Goal: Navigation & Orientation: Find specific page/section

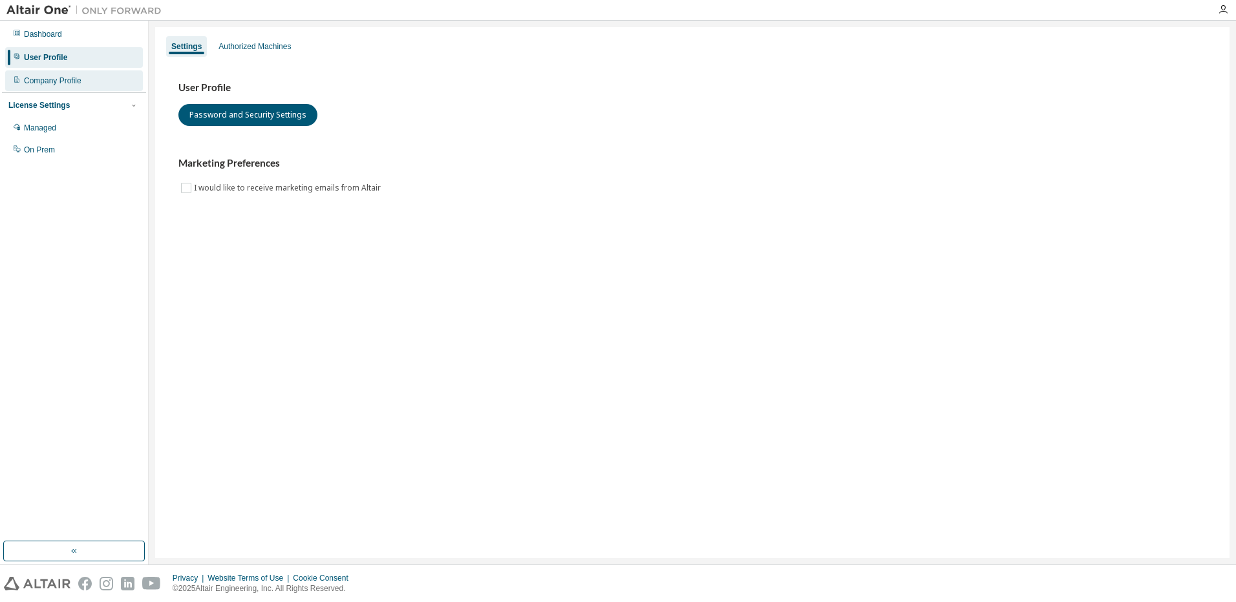
click at [34, 83] on div "Company Profile" at bounding box center [53, 81] width 58 height 10
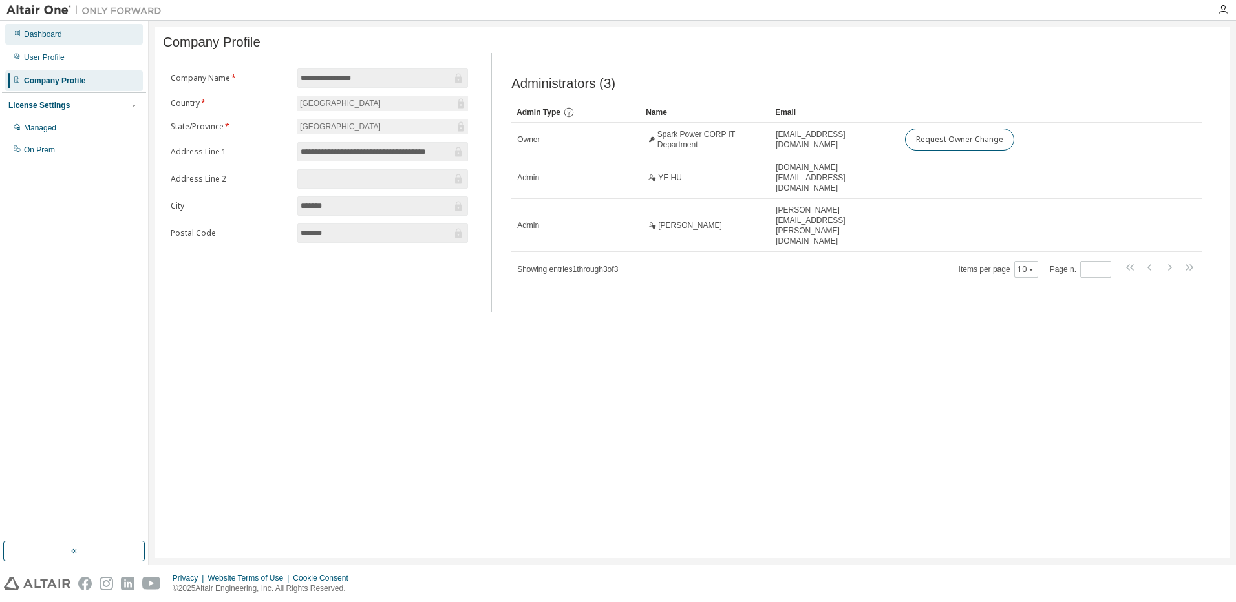
click at [56, 30] on div "Dashboard" at bounding box center [43, 34] width 38 height 10
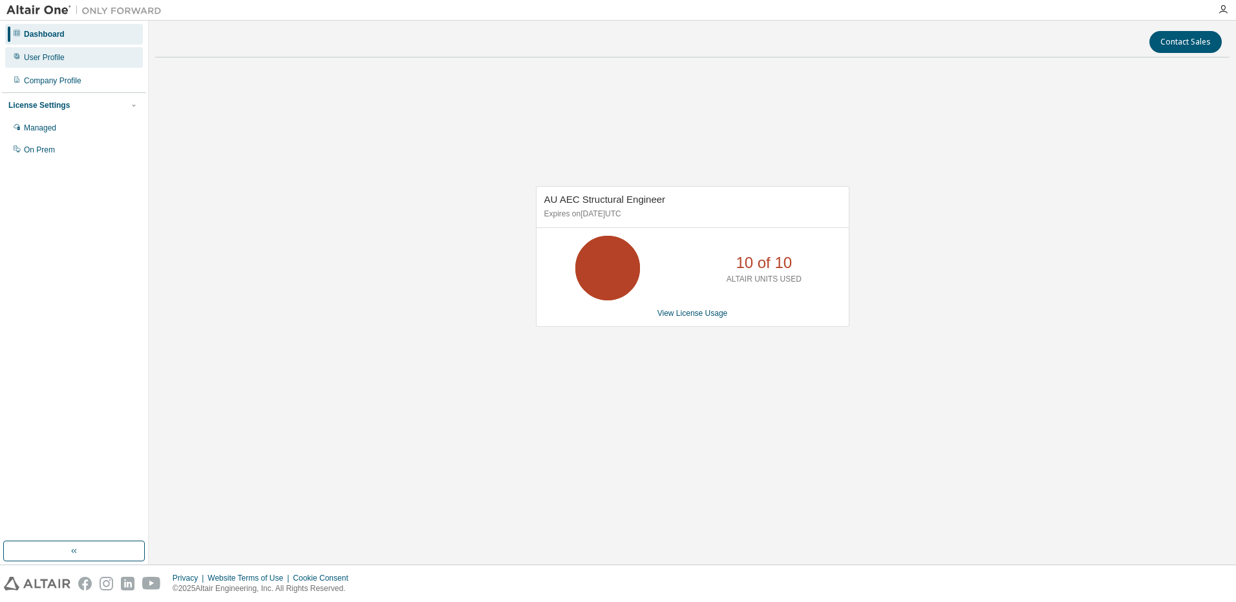
click at [50, 57] on div "User Profile" at bounding box center [44, 57] width 41 height 10
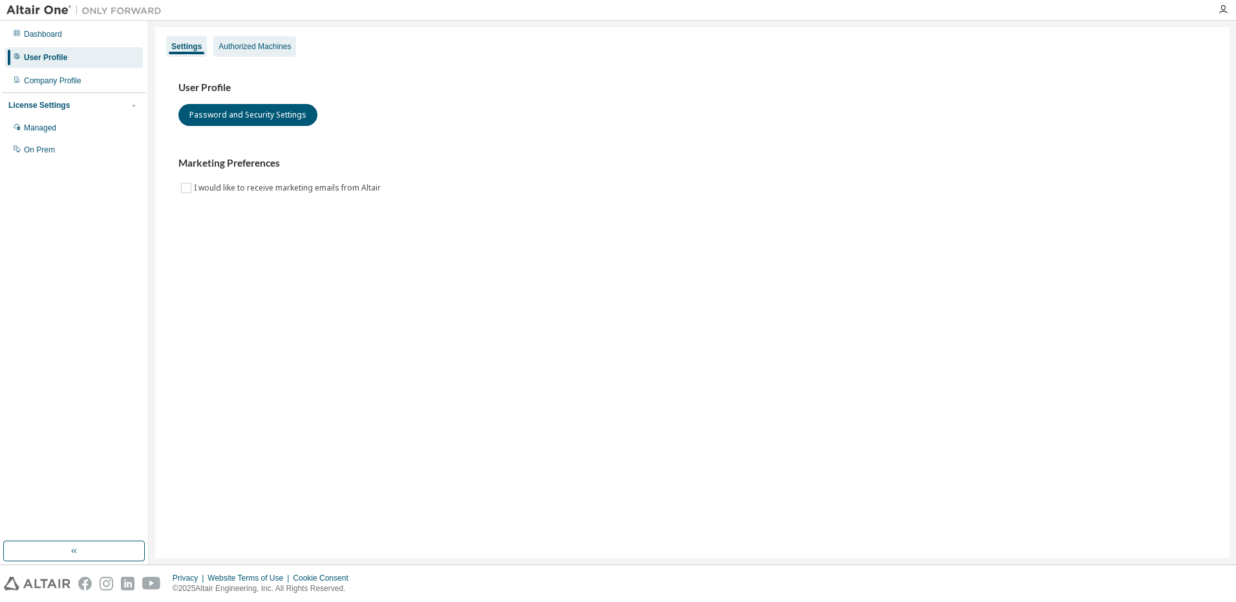
click at [239, 54] on div "Authorized Machines" at bounding box center [254, 46] width 83 height 21
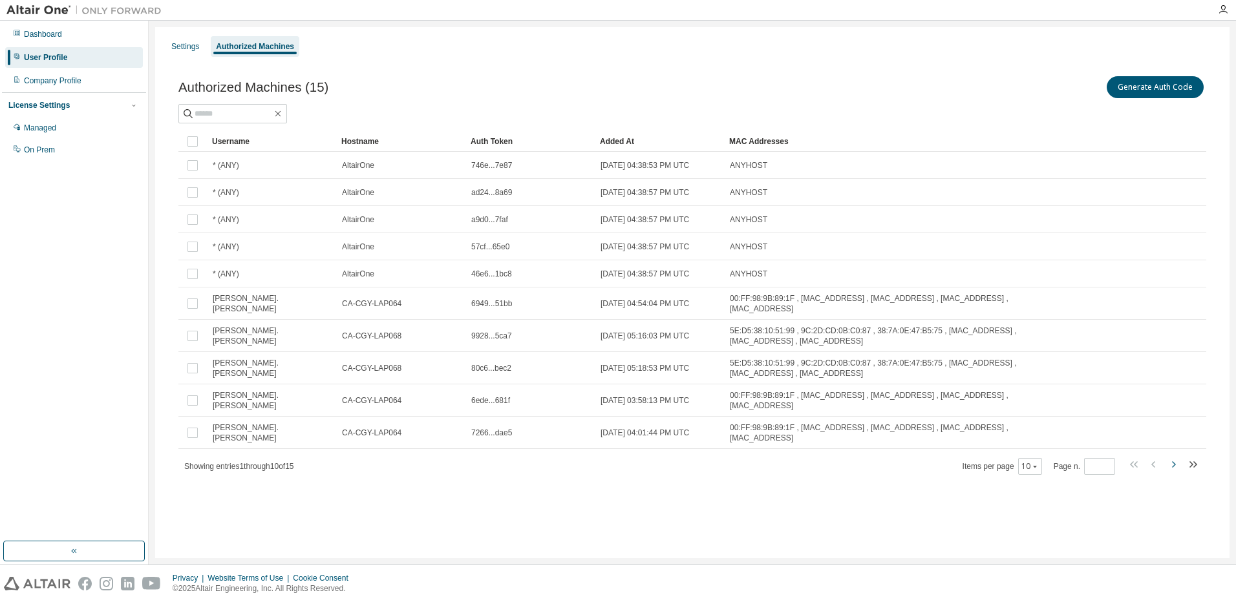
click at [1180, 457] on icon "button" at bounding box center [1173, 465] width 16 height 16
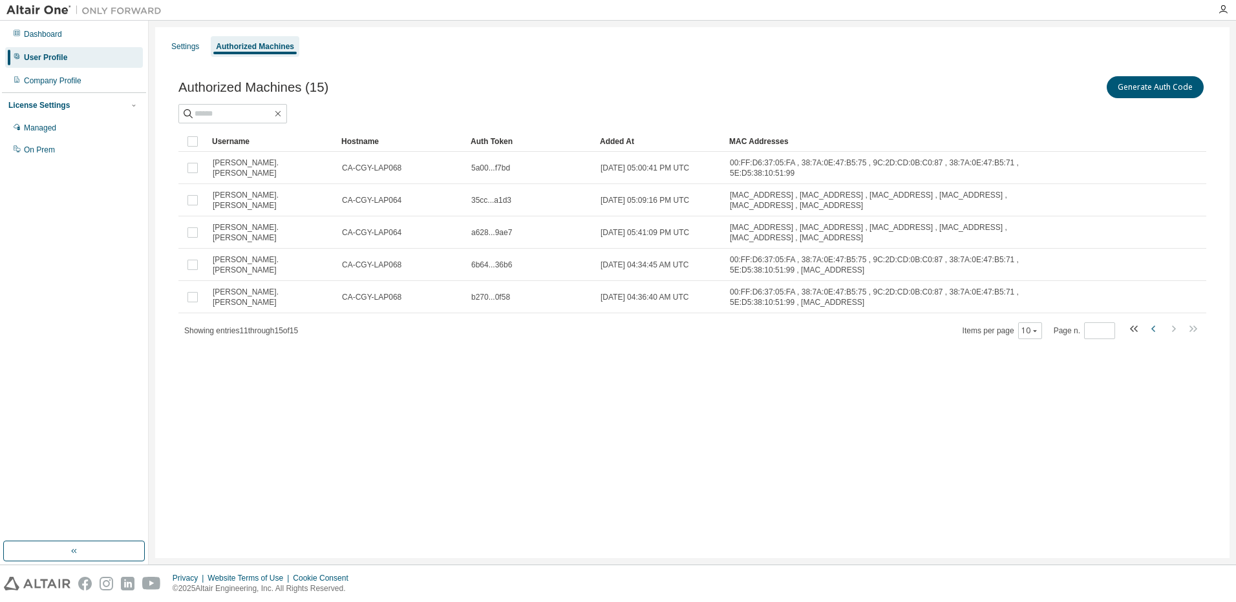
click at [1149, 326] on icon "button" at bounding box center [1154, 329] width 16 height 16
type input "*"
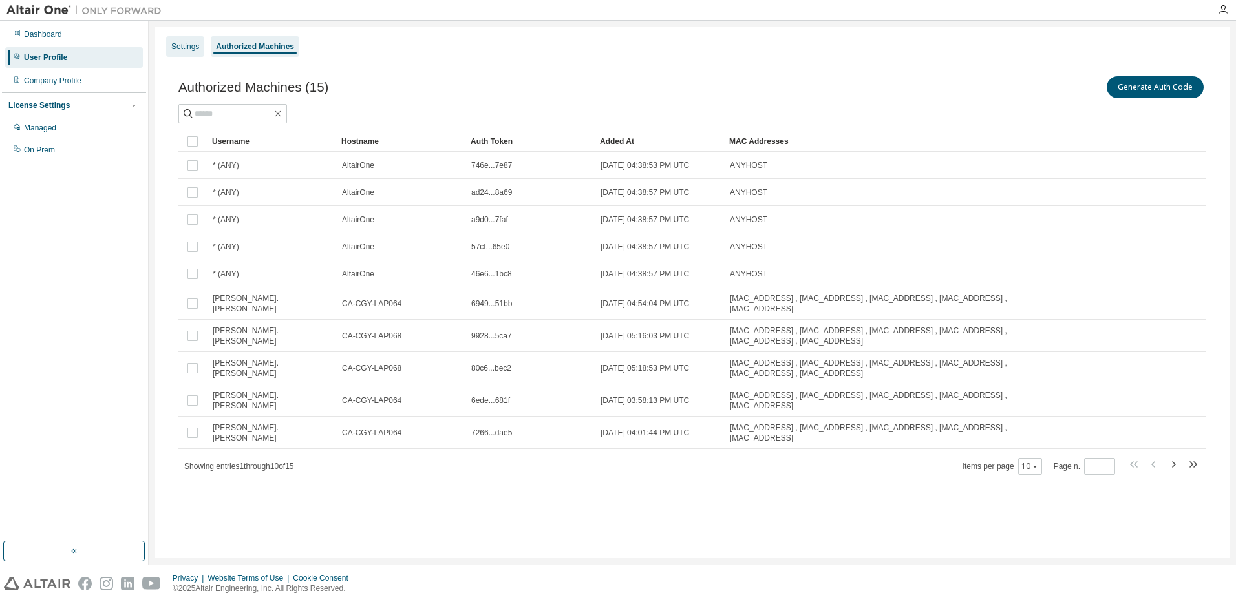
click at [176, 51] on div "Settings" at bounding box center [185, 46] width 28 height 10
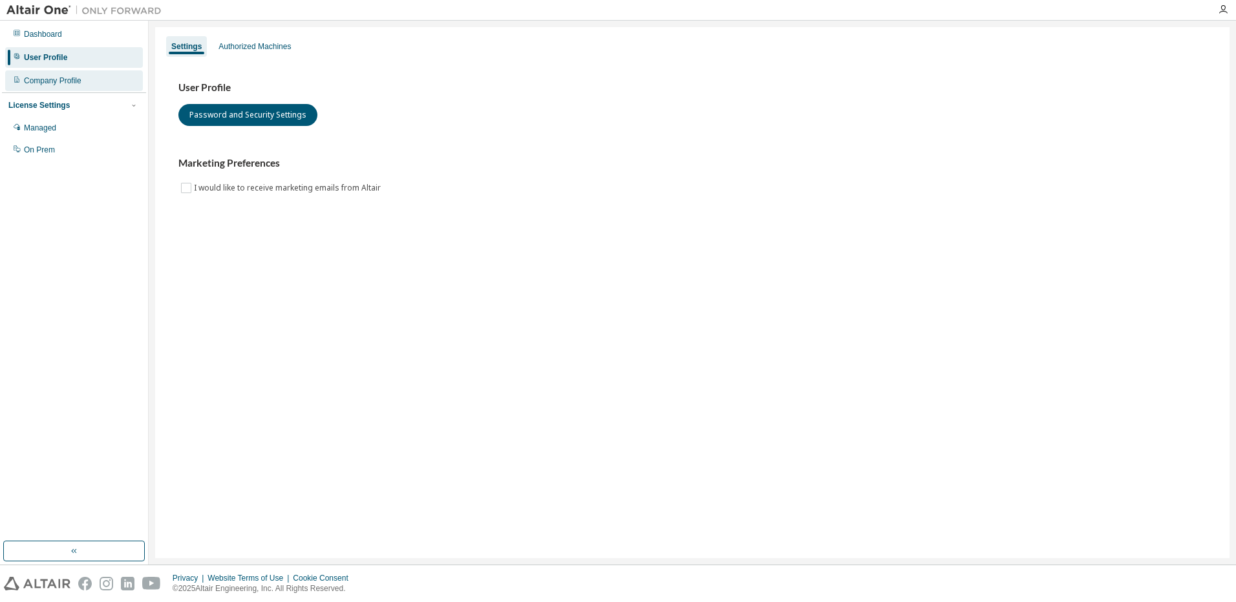
click at [62, 85] on div "Company Profile" at bounding box center [53, 81] width 58 height 10
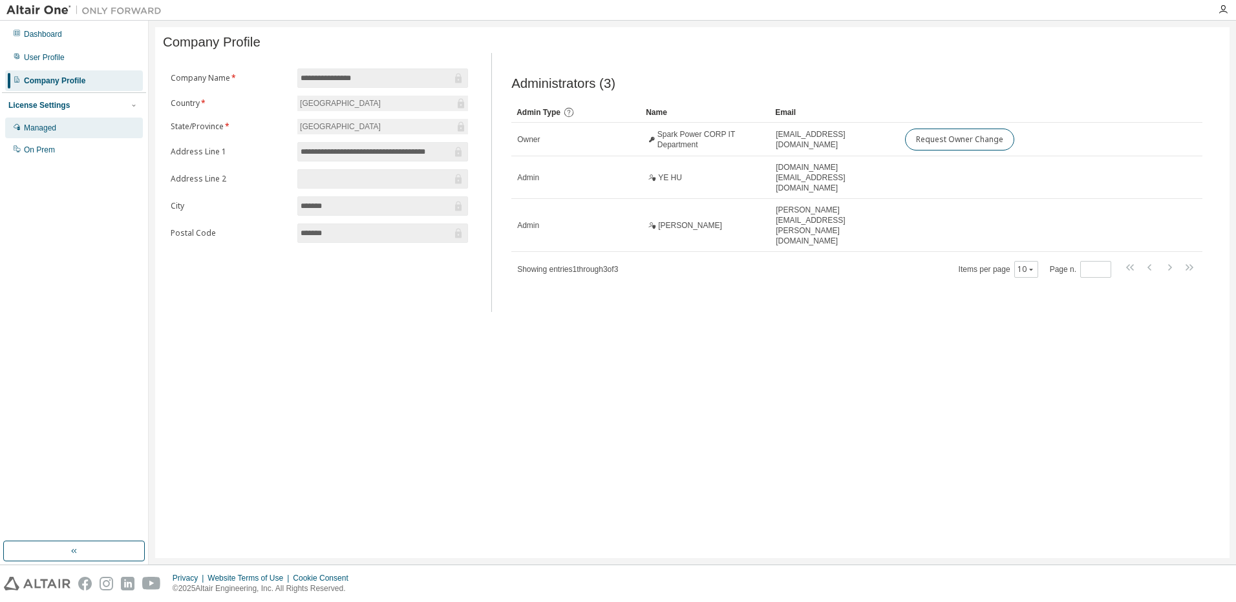
click at [39, 134] on div "Managed" at bounding box center [74, 128] width 138 height 21
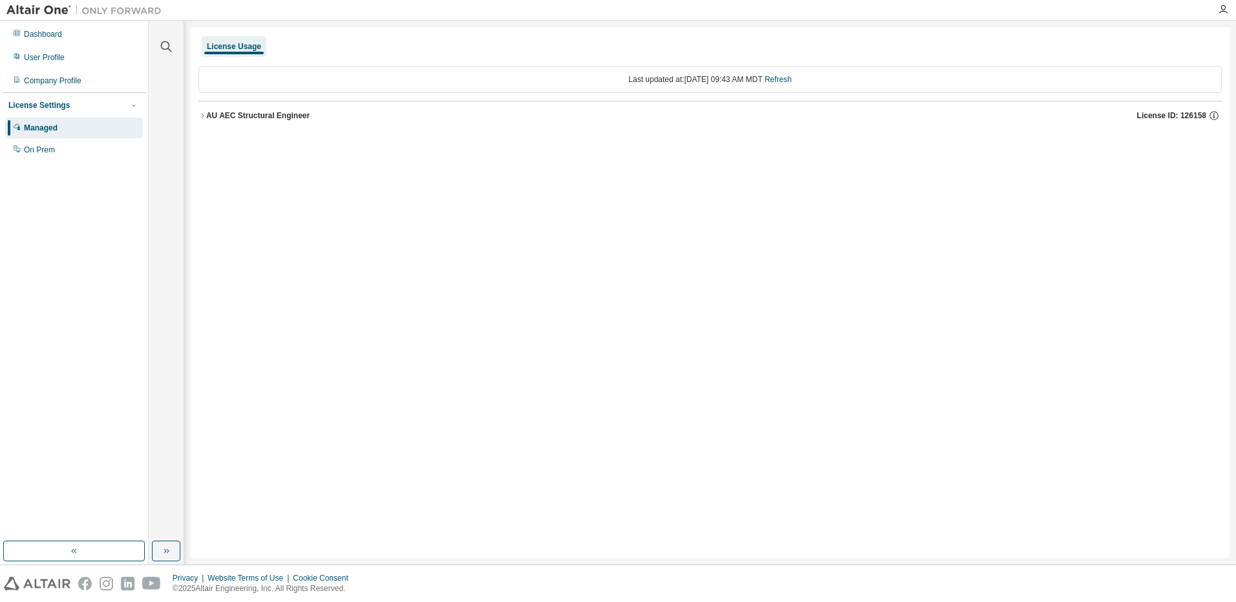
click at [206, 115] on div "AU AEC Structural Engineer" at bounding box center [257, 116] width 103 height 10
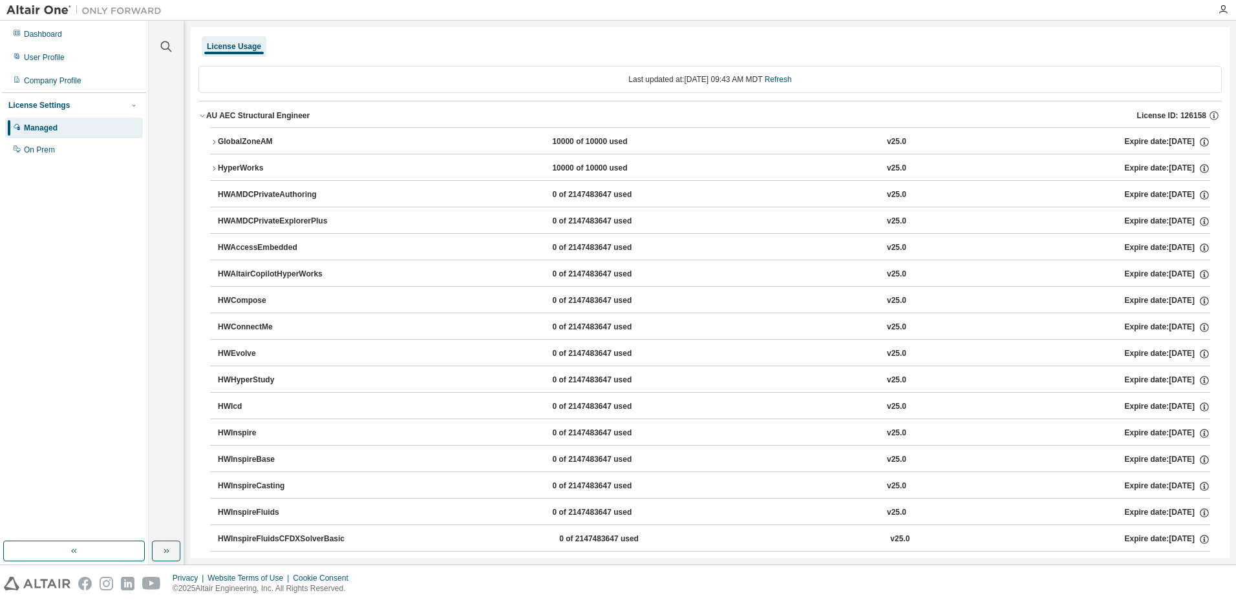
click at [212, 145] on icon "button" at bounding box center [214, 142] width 8 height 8
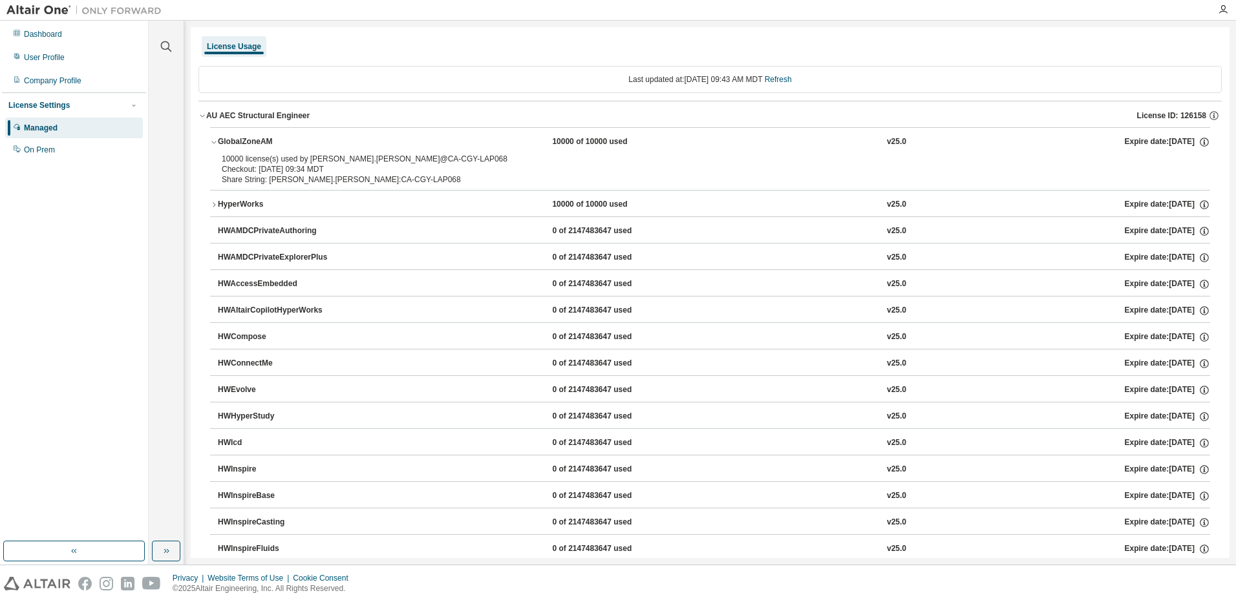
click at [212, 144] on icon "button" at bounding box center [214, 142] width 8 height 8
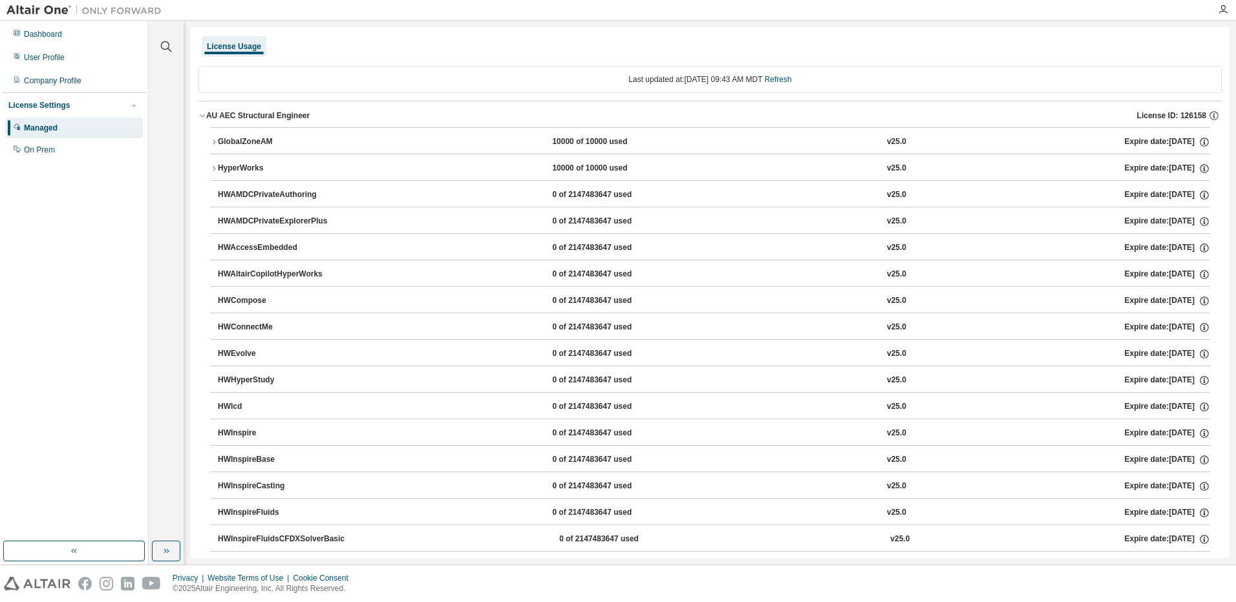
click at [213, 167] on icon "button" at bounding box center [214, 168] width 3 height 5
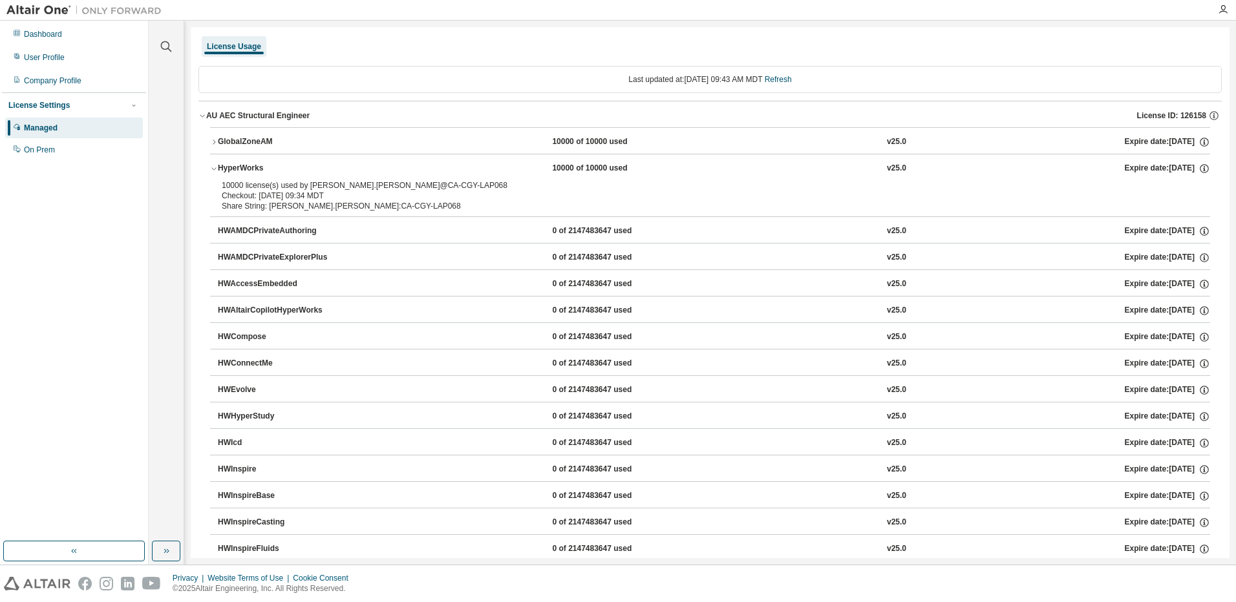
click at [213, 167] on icon "button" at bounding box center [214, 169] width 8 height 8
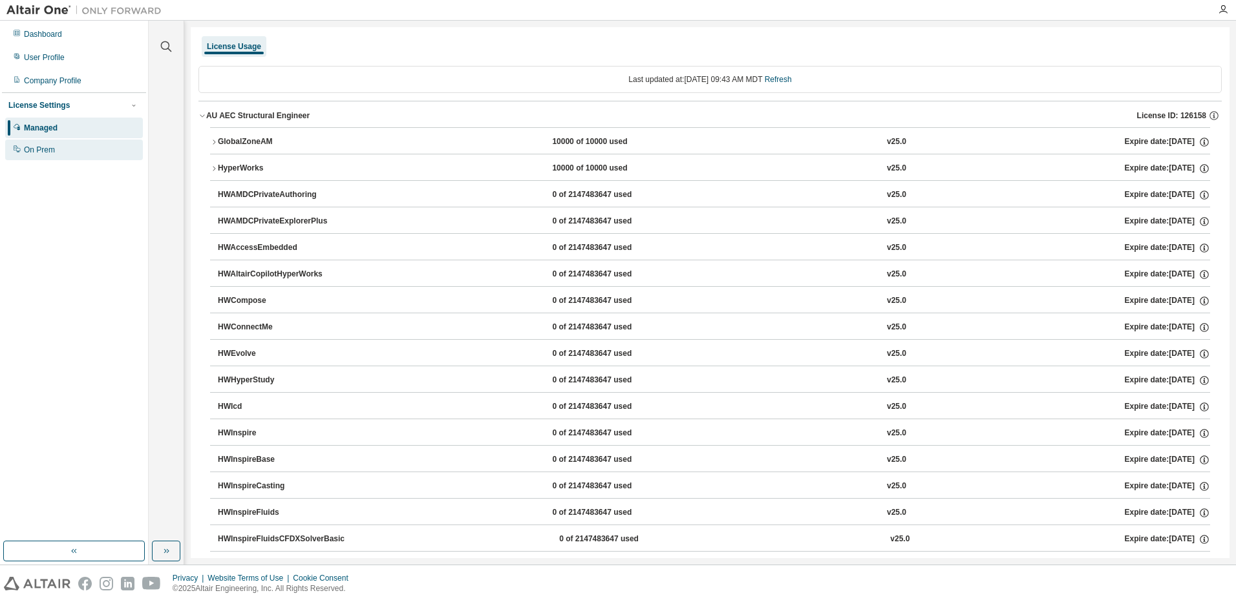
click at [32, 149] on div "On Prem" at bounding box center [39, 150] width 31 height 10
